Goal: Find specific fact: Find specific fact

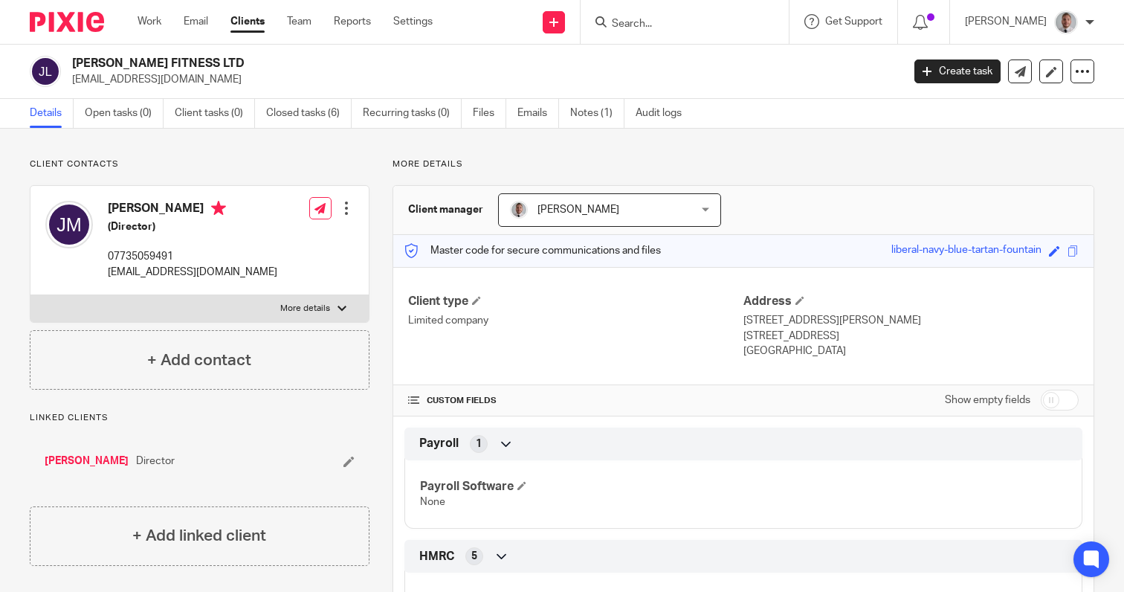
scroll to position [472, 0]
click at [705, 22] on input "Search" at bounding box center [677, 24] width 134 height 13
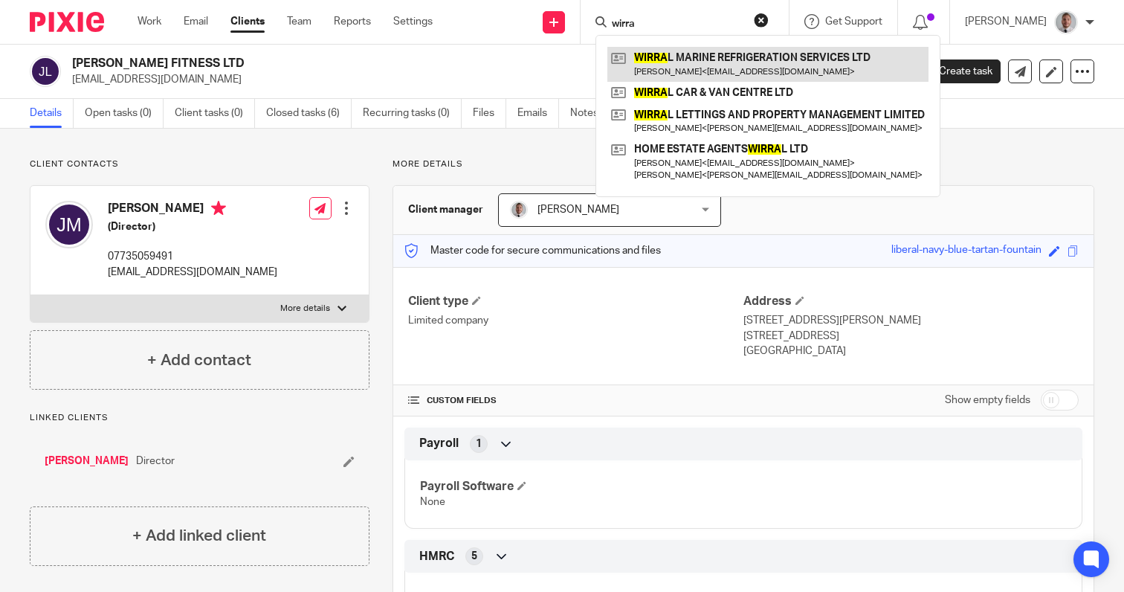
type input "wirra"
click at [731, 67] on link at bounding box center [767, 64] width 321 height 34
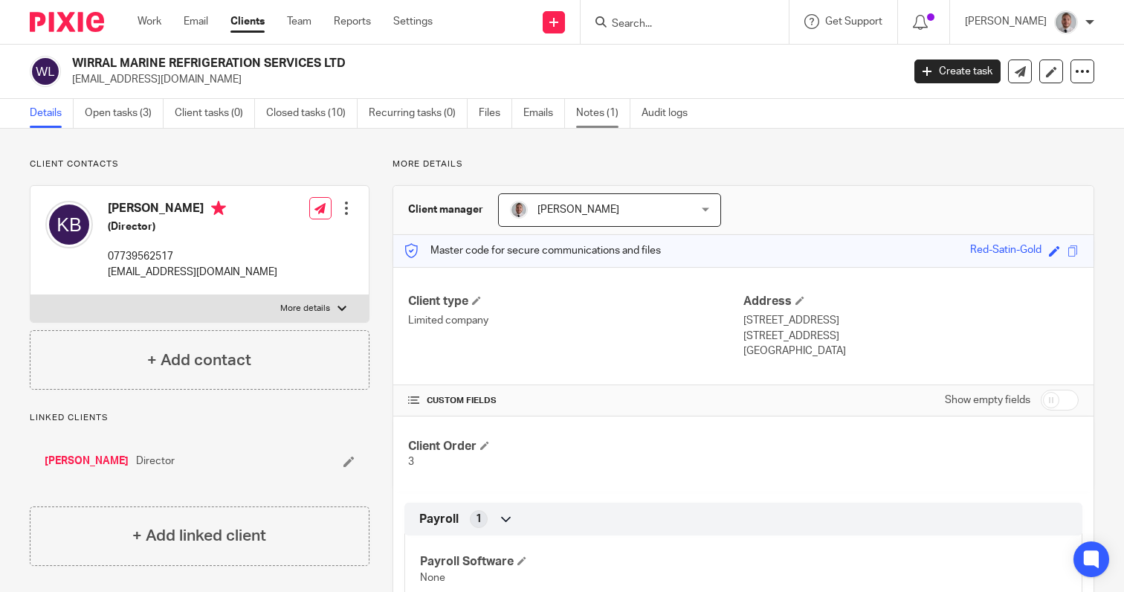
click at [592, 112] on link "Notes (1)" at bounding box center [603, 113] width 54 height 29
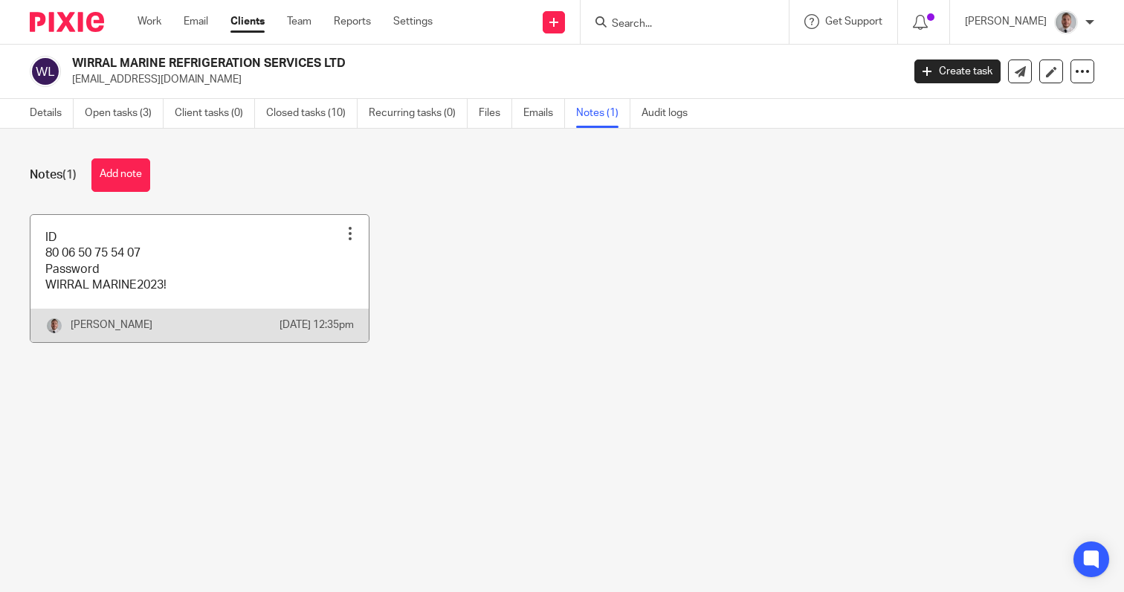
click at [135, 281] on link at bounding box center [199, 278] width 338 height 127
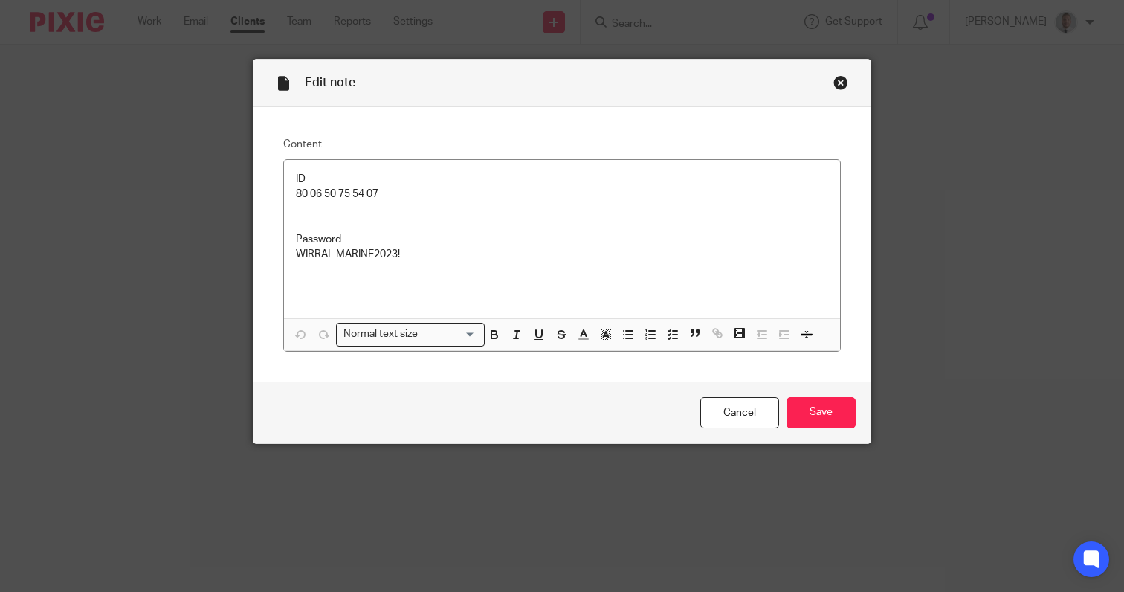
click at [330, 189] on p "80 06 50 75 54 07" at bounding box center [562, 194] width 532 height 15
copy p "80 06 50 75 54 07"
click at [341, 262] on p "WIRRAL MARINE2023!" at bounding box center [562, 254] width 532 height 15
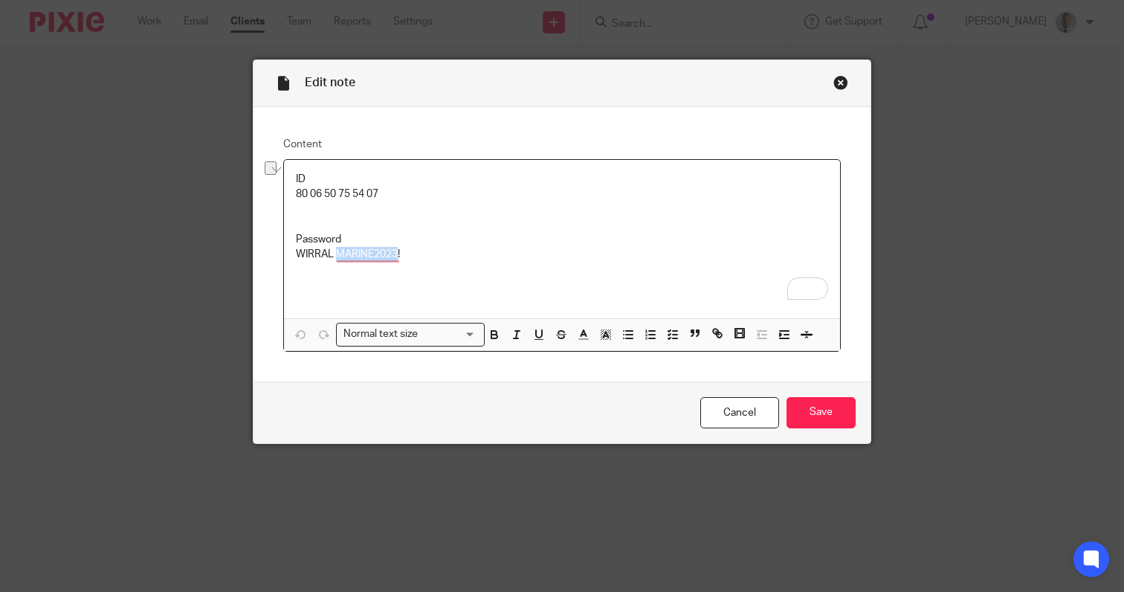
click at [341, 262] on p "WIRRAL MARINE2023!" at bounding box center [562, 254] width 532 height 15
copy p "WIRRAL MARINE2023!"
click at [369, 208] on p "To enrich screen reader interactions, please activate Accessibility in Grammarl…" at bounding box center [562, 216] width 532 height 30
drag, startPoint x: 406, startPoint y: 255, endPoint x: 289, endPoint y: 196, distance: 131.0
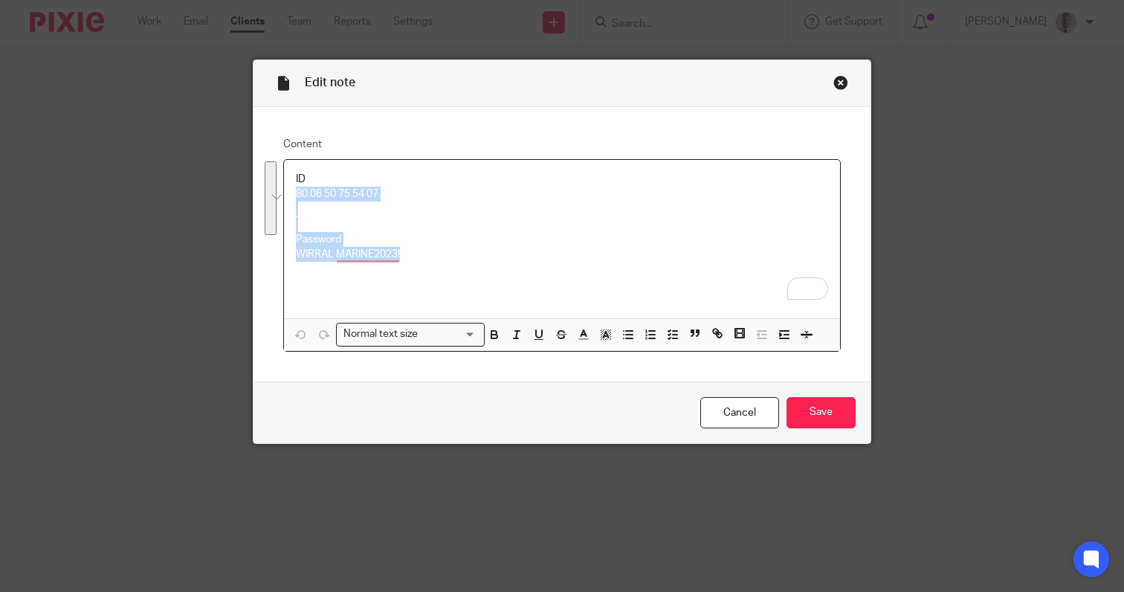
click at [289, 196] on div "ID 80 06 50 75 54 07 Password WIRRAL MARINE2023!" at bounding box center [562, 239] width 556 height 158
copy div "80 06 50 75 54 07 Password WIRRAL MARINE2023!"
click at [833, 85] on div "Close this dialog window" at bounding box center [840, 82] width 15 height 15
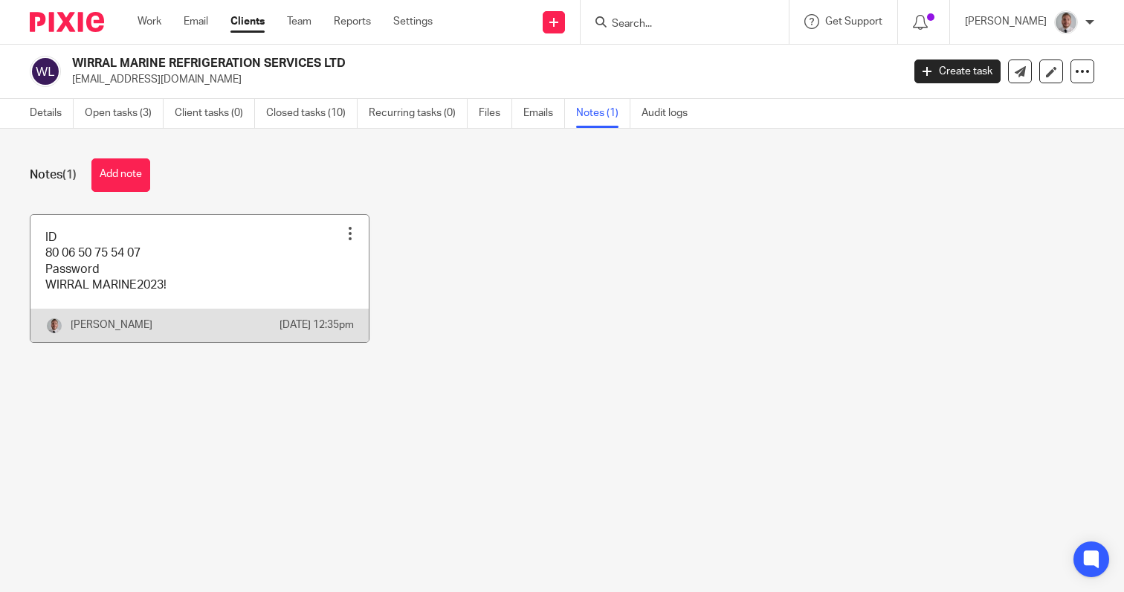
click at [96, 261] on link at bounding box center [199, 278] width 338 height 127
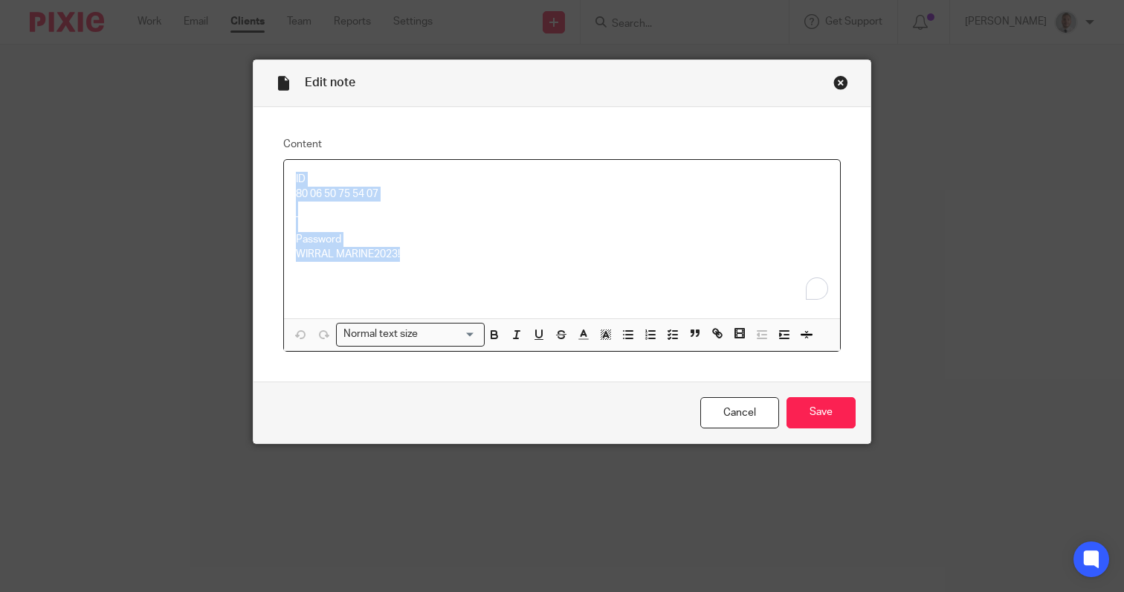
drag, startPoint x: 375, startPoint y: 237, endPoint x: 266, endPoint y: 164, distance: 131.1
click at [266, 164] on div "Content ID 80 06 50 75 54 07 Password WIRRAL MARINE2023! Normal text size Loadi…" at bounding box center [562, 244] width 617 height 274
copy div "ID 80 06 50 75 54 07 Password WIRRAL MARINE2023!"
